Goal: Ask a question: Ask a question

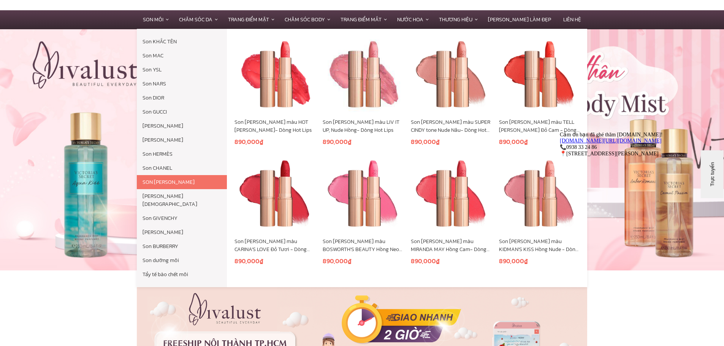
scroll to position [114, 0]
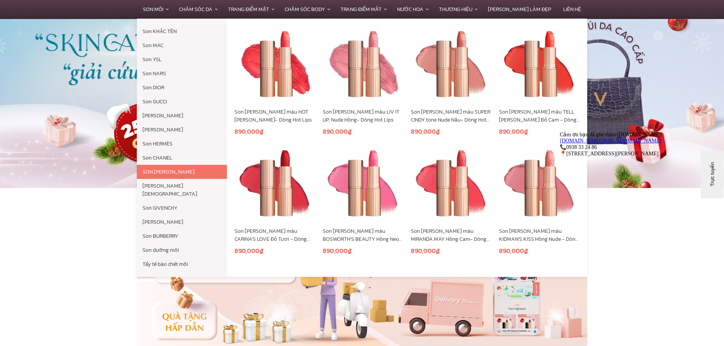
click at [200, 173] on link "SON [PERSON_NAME]" at bounding box center [182, 172] width 90 height 14
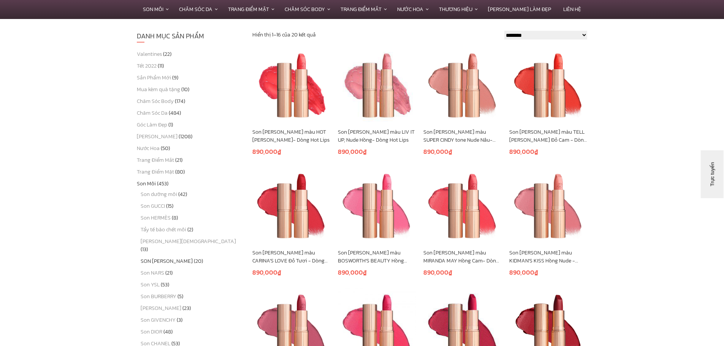
scroll to position [511, 0]
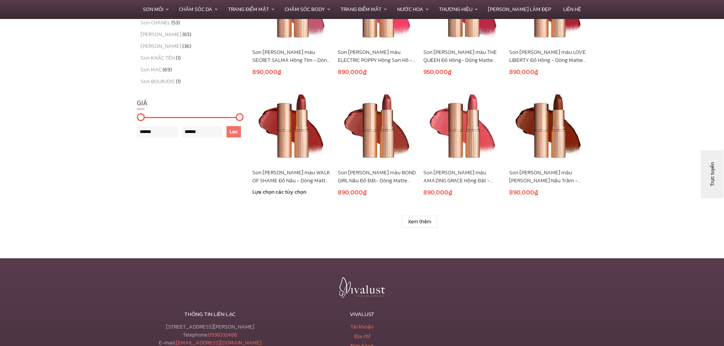
click at [297, 125] on img at bounding box center [291, 127] width 78 height 78
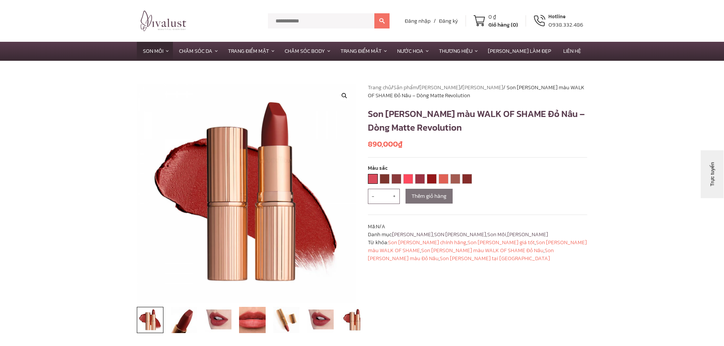
click at [371, 178] on link "AMAZING GRACE" at bounding box center [372, 178] width 9 height 9
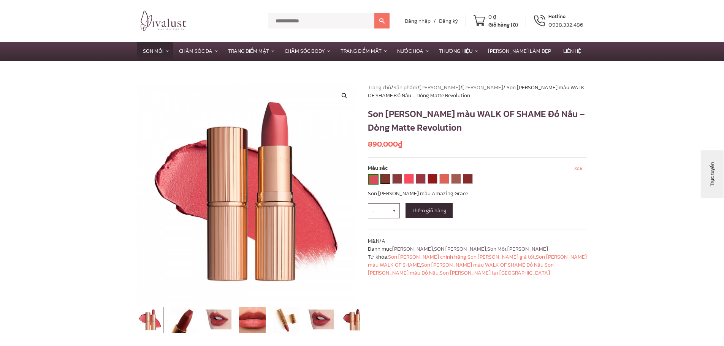
click at [388, 180] on link "BIRKIN BROWN" at bounding box center [385, 178] width 9 height 9
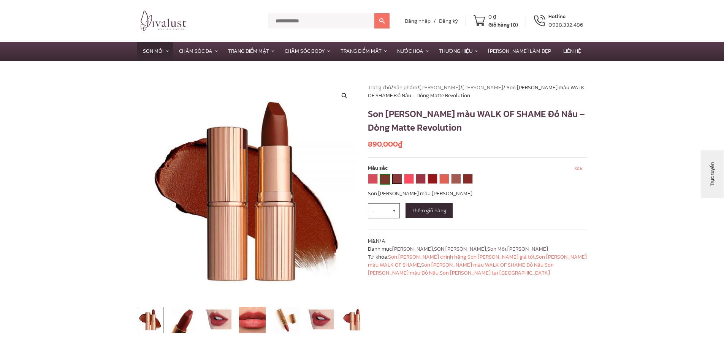
click at [398, 179] on link "BOND GIRL" at bounding box center [396, 178] width 9 height 9
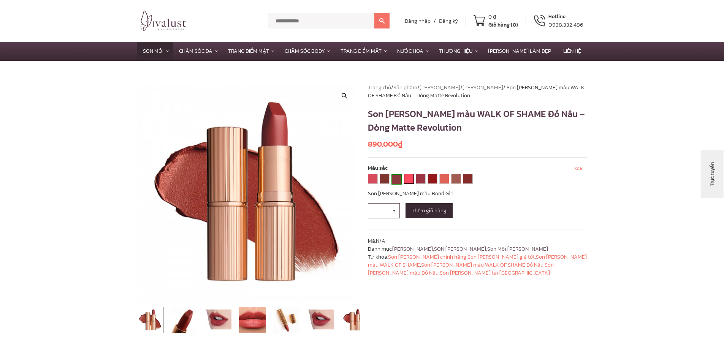
click at [411, 182] on link "LOST CHERRY" at bounding box center [408, 178] width 9 height 9
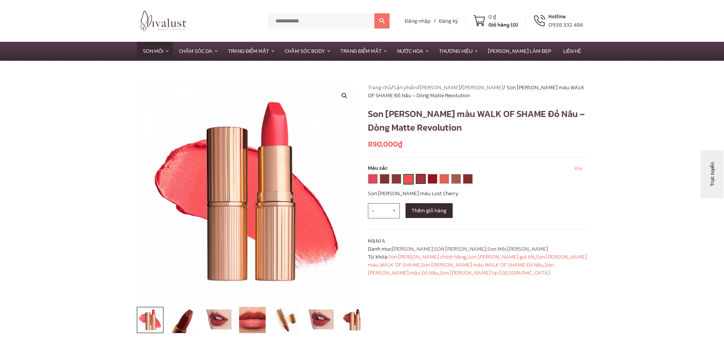
click at [423, 182] on link "LOVE LIBERTY" at bounding box center [420, 178] width 9 height 9
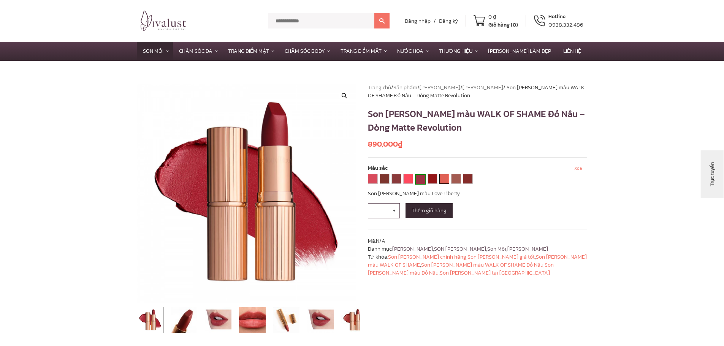
click at [440, 182] on link "SEXY SIENNA" at bounding box center [444, 178] width 9 height 9
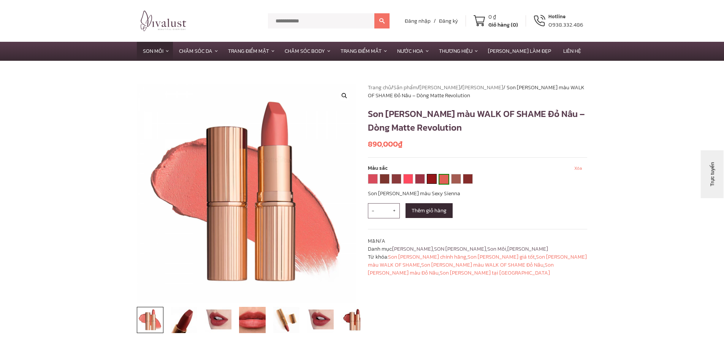
click at [434, 183] on link "RED CARPET RED" at bounding box center [431, 178] width 9 height 9
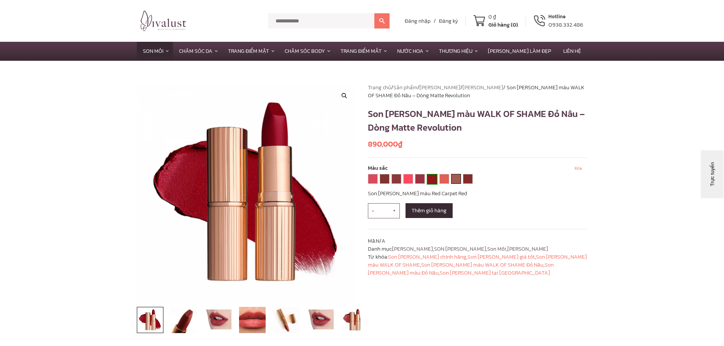
click at [457, 181] on link "VERY VICTORIA" at bounding box center [455, 178] width 9 height 9
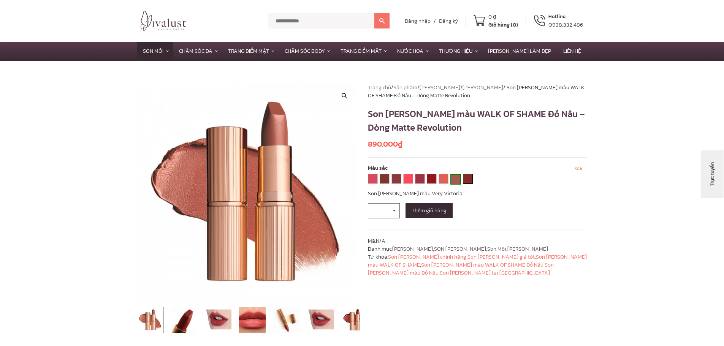
click at [471, 179] on link "WALK OF SHAME" at bounding box center [467, 178] width 9 height 9
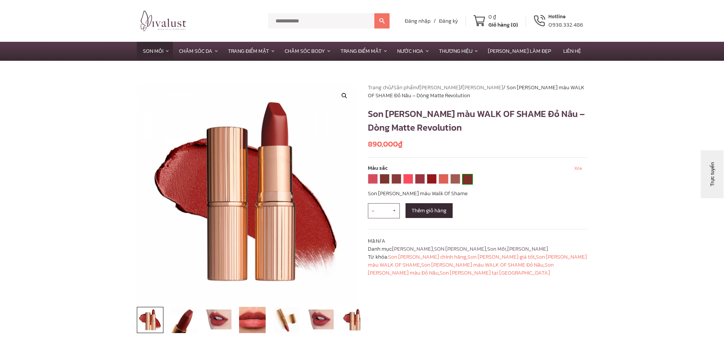
click at [375, 185] on div "**********" at bounding box center [421, 180] width 107 height 13
click at [370, 182] on link "AMAZING GRACE" at bounding box center [372, 178] width 9 height 9
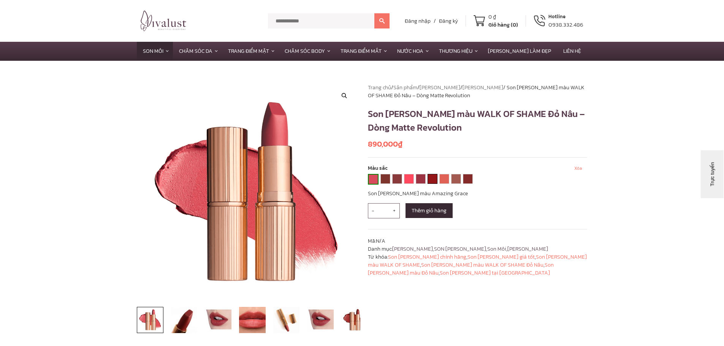
click at [431, 175] on link "RED CARPET RED" at bounding box center [432, 178] width 9 height 9
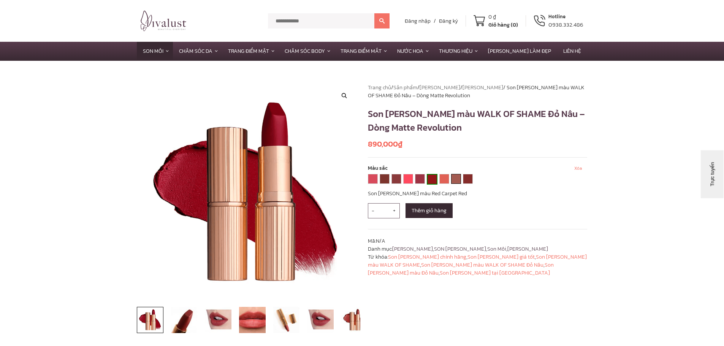
click at [459, 179] on link "VERY VICTORIA" at bounding box center [455, 178] width 9 height 9
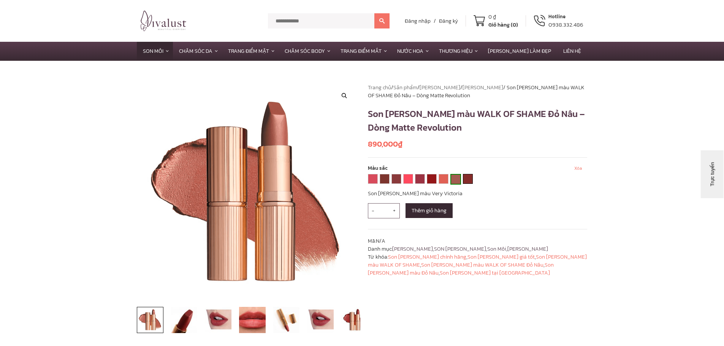
click at [466, 179] on link "WALK OF SHAME" at bounding box center [467, 178] width 9 height 9
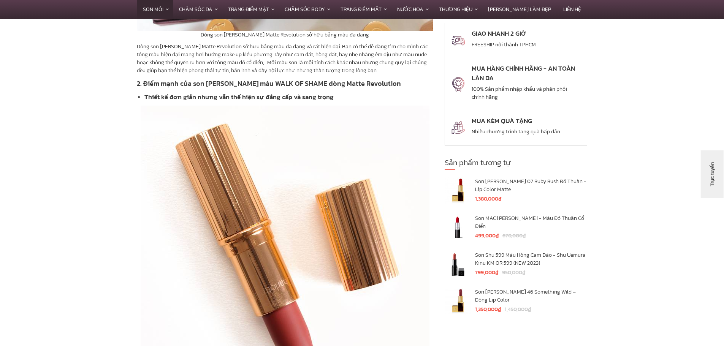
scroll to position [1026, 0]
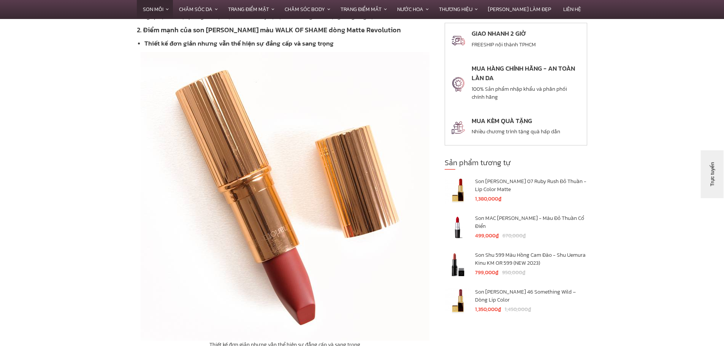
click at [712, 218] on button "Trực tuyến" at bounding box center [723, 210] width 48 height 23
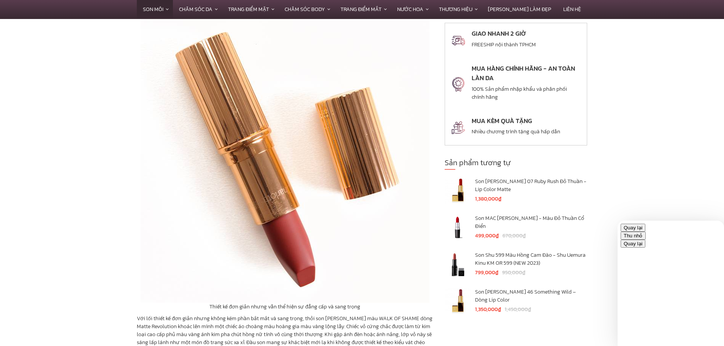
scroll to position [49, 0]
type input "*****"
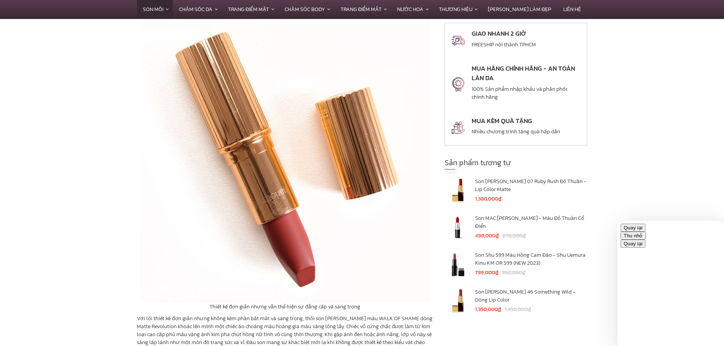
type input "**********"
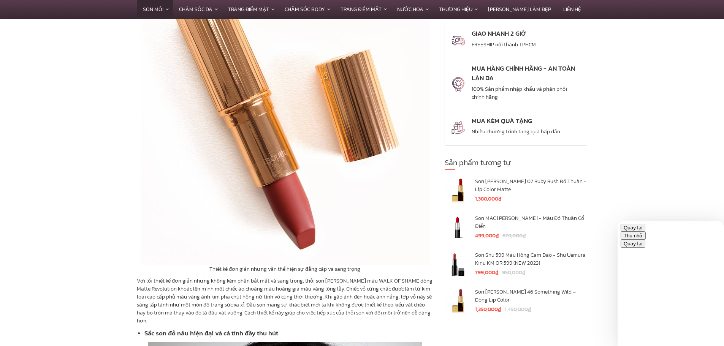
scroll to position [1102, 0]
type input "**********"
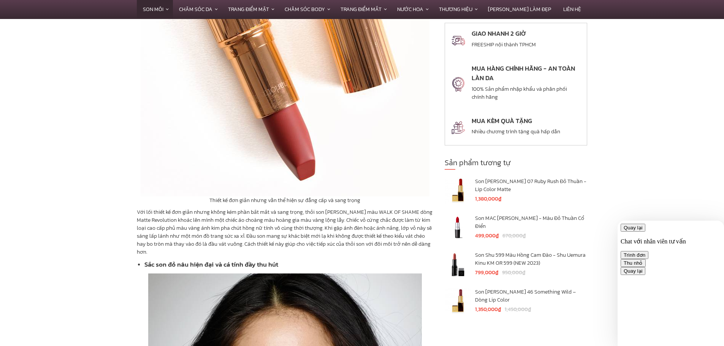
scroll to position [1178, 0]
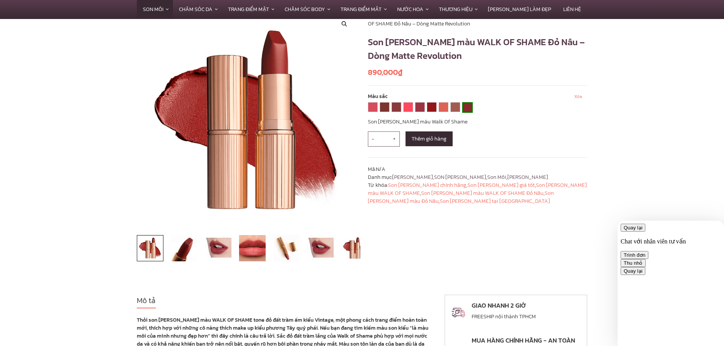
scroll to position [0, 0]
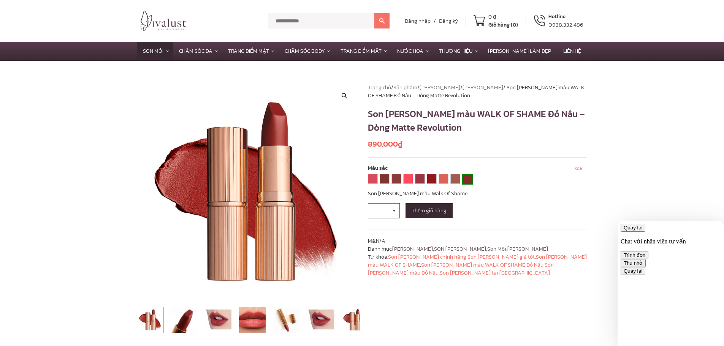
drag, startPoint x: 466, startPoint y: 128, endPoint x: 366, endPoint y: 112, distance: 101.2
click at [366, 112] on div "**********" at bounding box center [477, 214] width 231 height 260
copy h1 "Son [PERSON_NAME] màu WALK OF SHAME Đỏ Nâu – Dòng Matte Revolution"
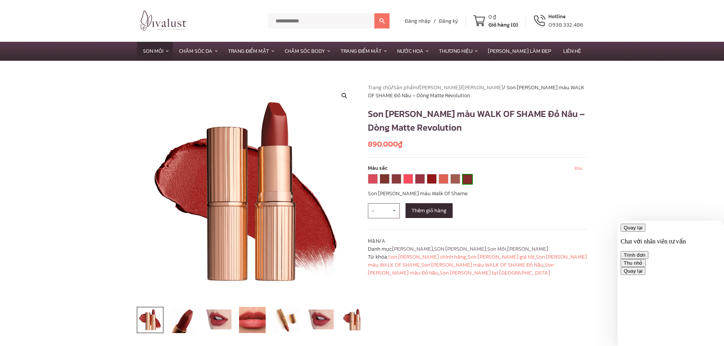
paste textarea "**********"
type textarea "**********"
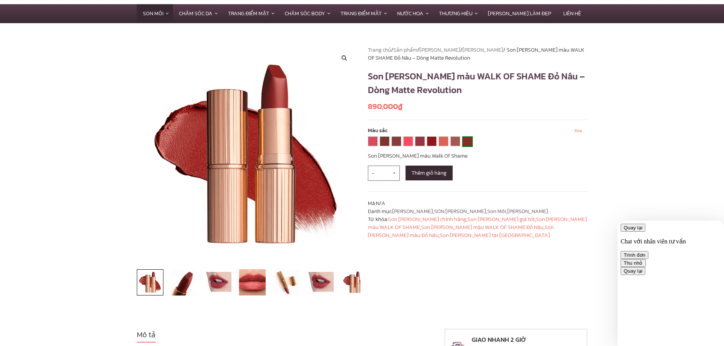
scroll to position [38, 0]
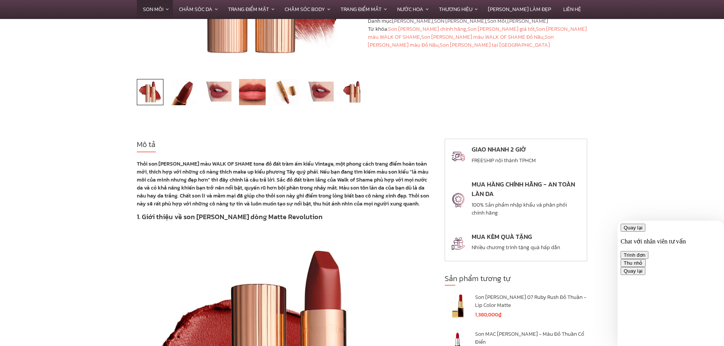
scroll to position [418, 0]
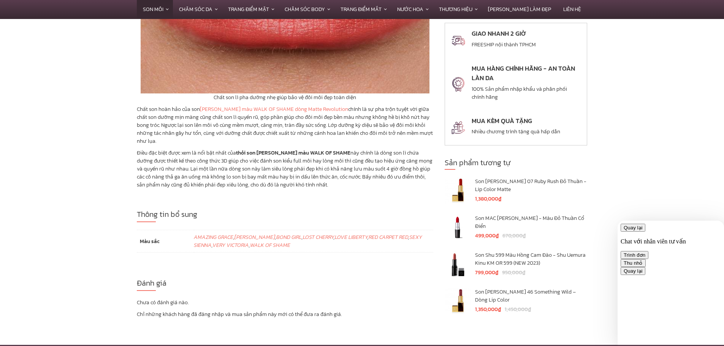
scroll to position [2001, 0]
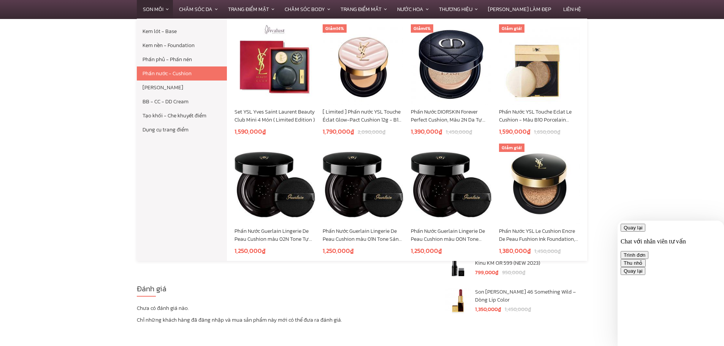
click at [179, 72] on link "Phấn nước - Cushion" at bounding box center [182, 73] width 90 height 14
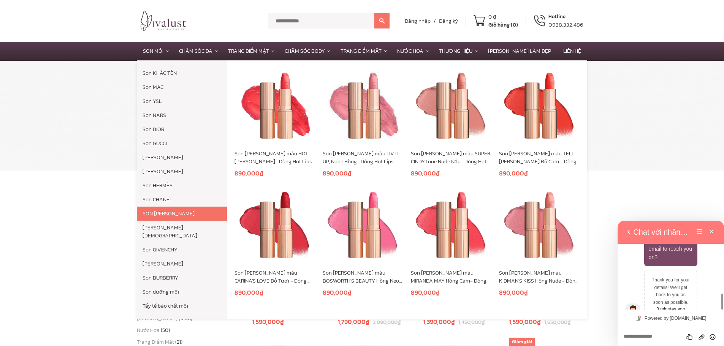
click at [182, 215] on link "SON [PERSON_NAME]" at bounding box center [182, 214] width 90 height 14
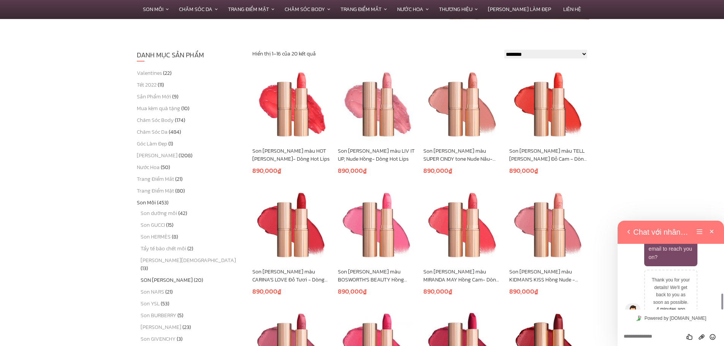
scroll to position [190, 0]
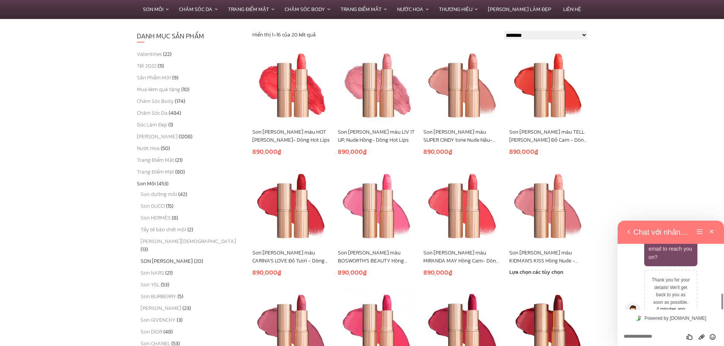
click at [549, 200] on img at bounding box center [548, 207] width 78 height 78
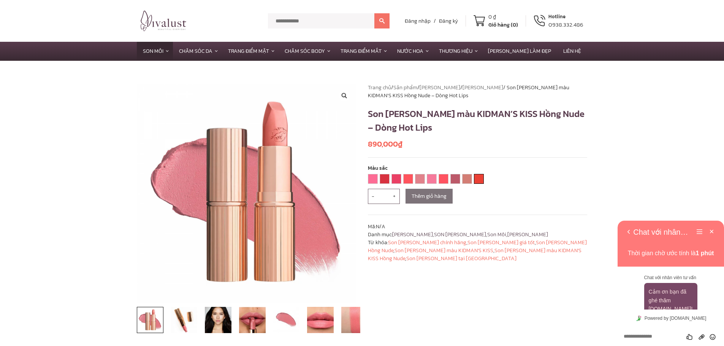
scroll to position [397, 0]
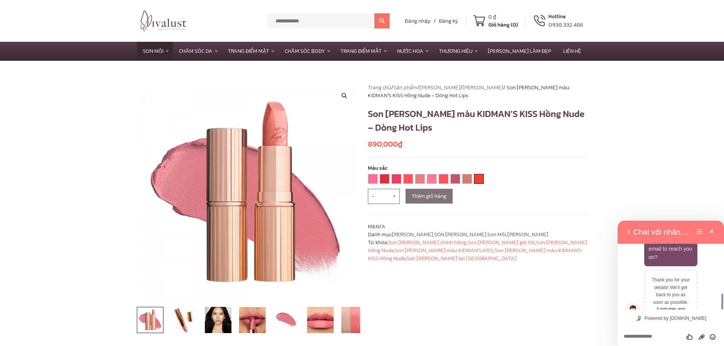
click at [476, 179] on link "TELL [PERSON_NAME]" at bounding box center [478, 178] width 9 height 9
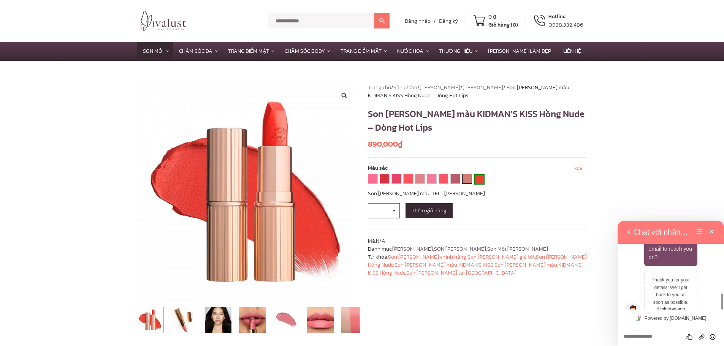
click at [467, 183] on div "SUPER CINDY" at bounding box center [467, 179] width 10 height 10
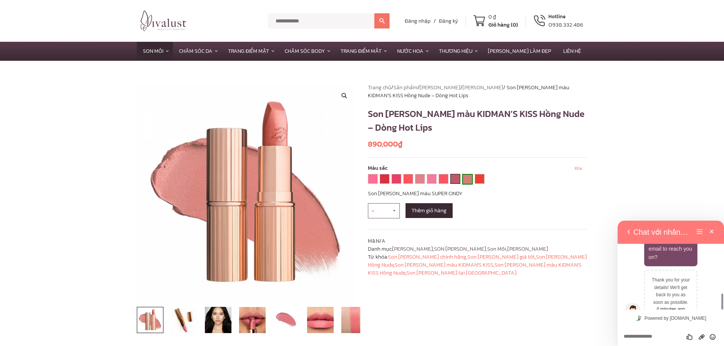
click at [455, 181] on link "SECRET SALMA" at bounding box center [455, 178] width 9 height 9
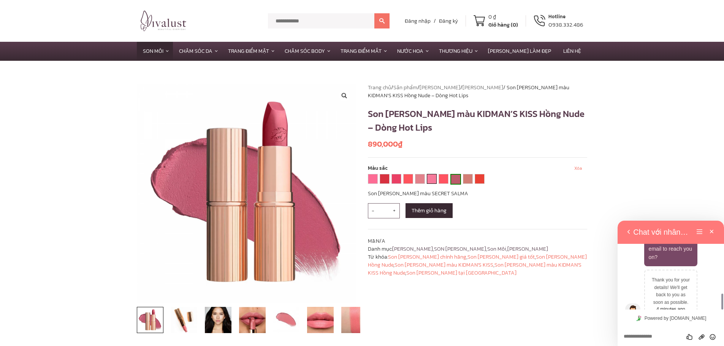
click at [436, 182] on link "LIV IT UP" at bounding box center [431, 178] width 9 height 9
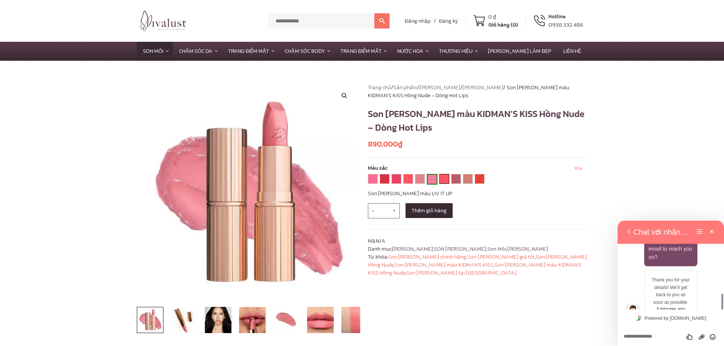
click at [448, 179] on link "[PERSON_NAME]" at bounding box center [444, 178] width 9 height 9
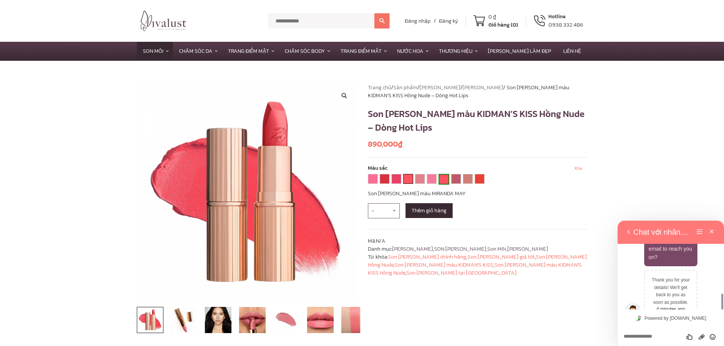
click at [410, 179] on link "HOT EMILY" at bounding box center [407, 178] width 9 height 9
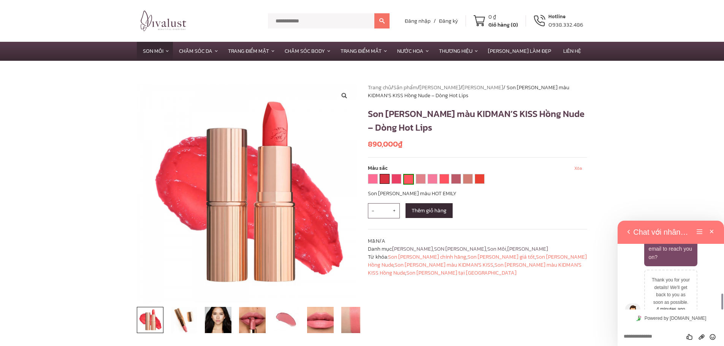
click at [380, 180] on link "[PERSON_NAME] LOVE" at bounding box center [384, 178] width 9 height 9
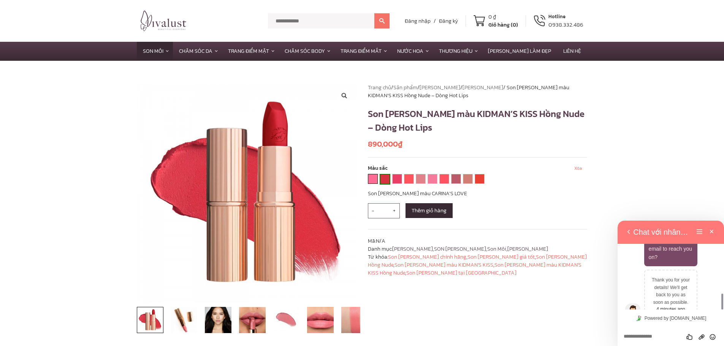
click at [373, 181] on link "[PERSON_NAME] BEAUTY" at bounding box center [372, 178] width 9 height 9
